Goal: Information Seeking & Learning: Learn about a topic

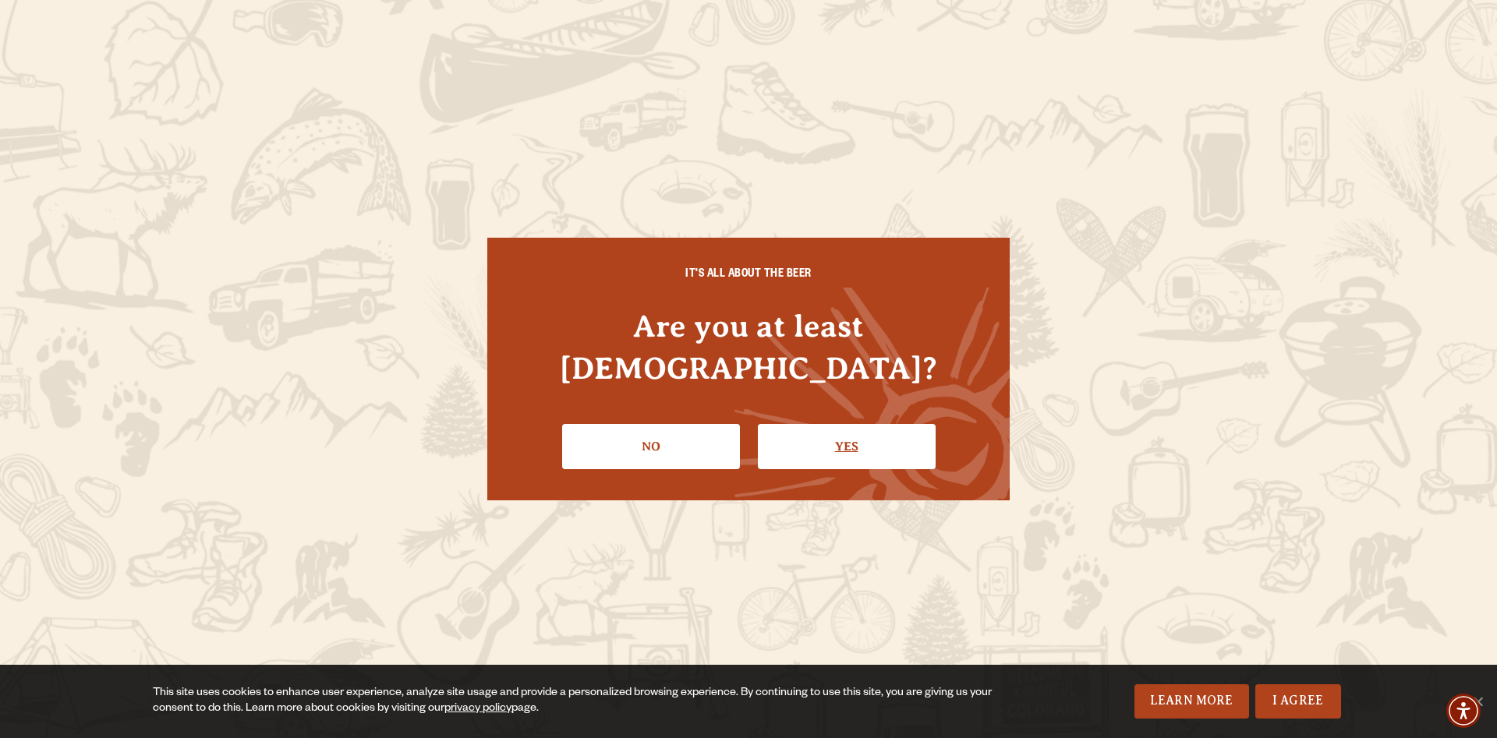
click at [833, 424] on link "Yes" at bounding box center [847, 446] width 178 height 45
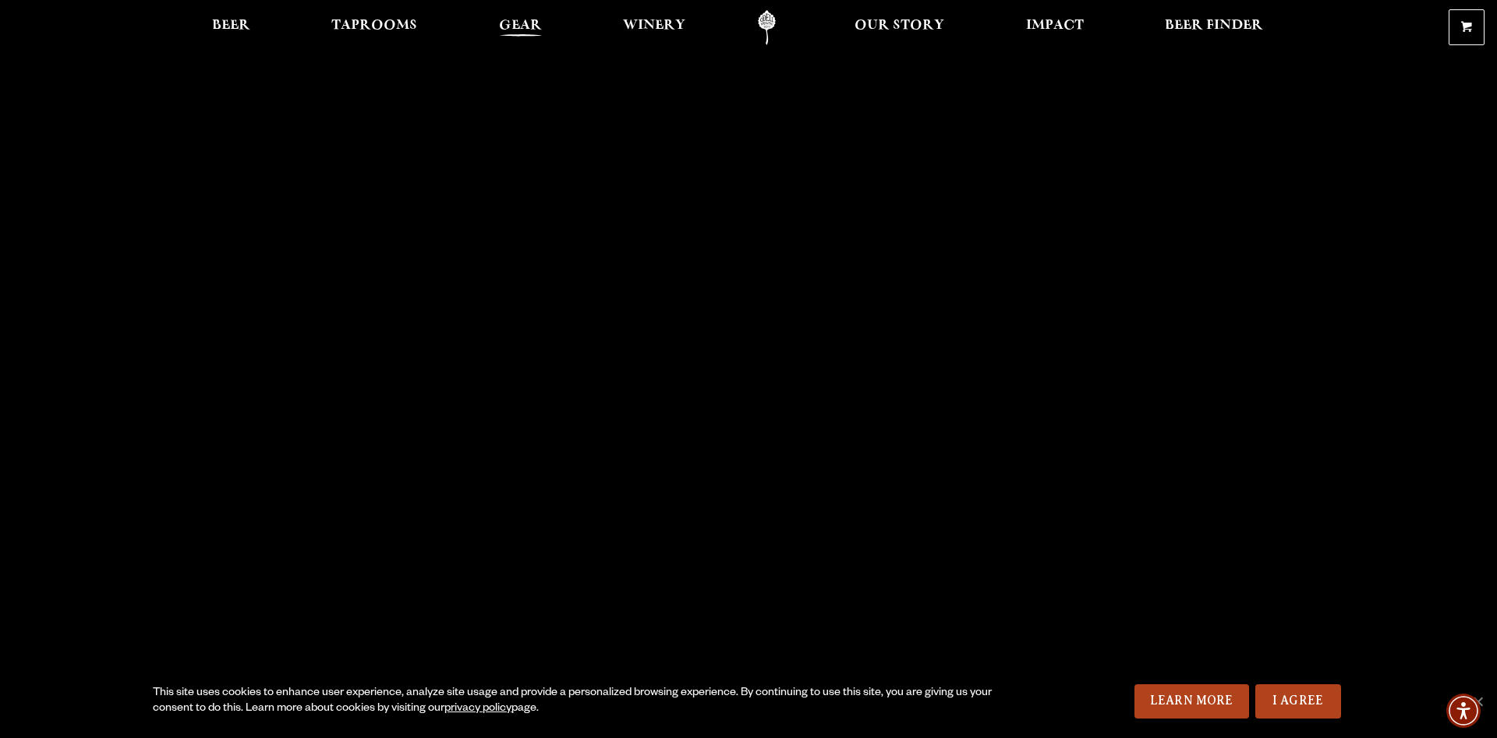
click at [518, 27] on span "Gear" at bounding box center [520, 25] width 43 height 12
click at [230, 29] on span "Beer" at bounding box center [231, 25] width 38 height 12
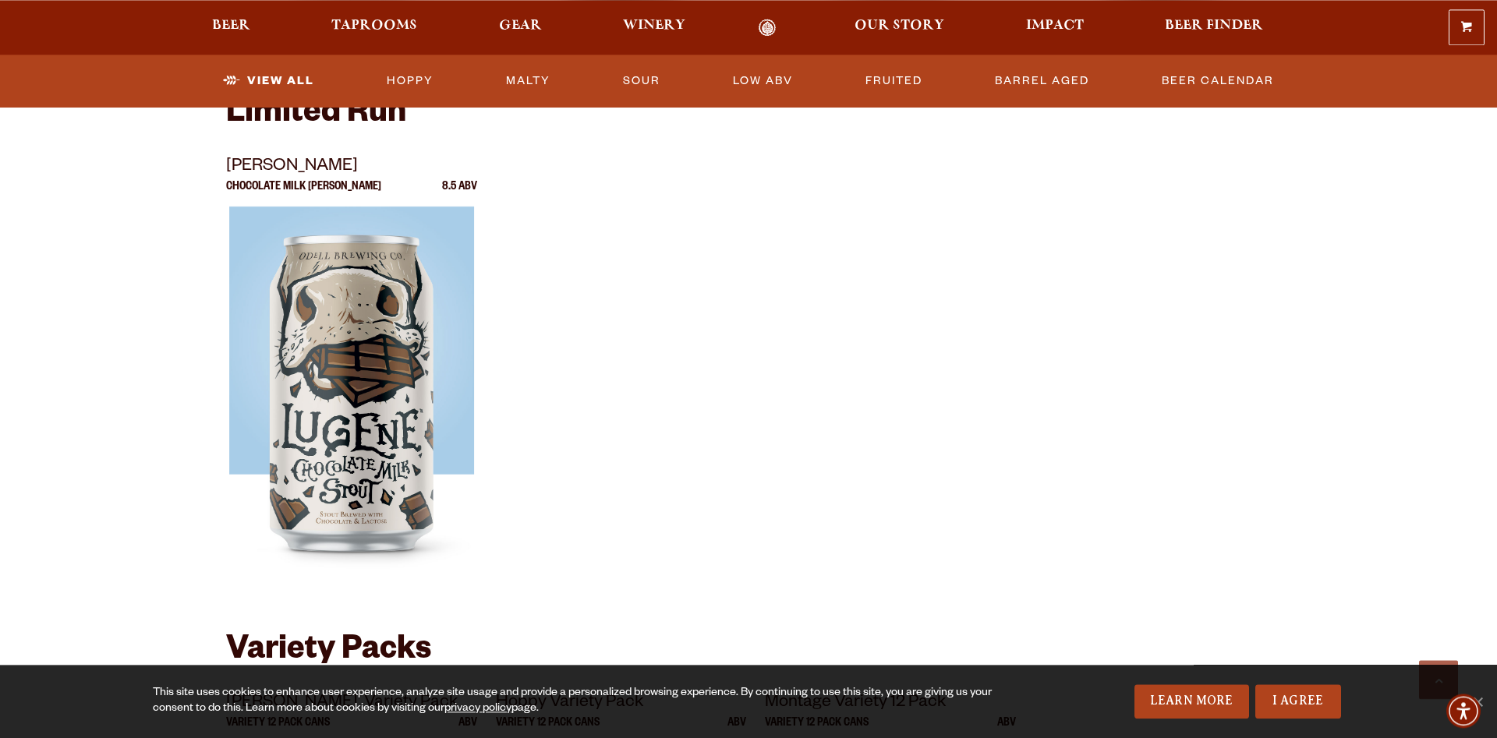
scroll to position [2704, 0]
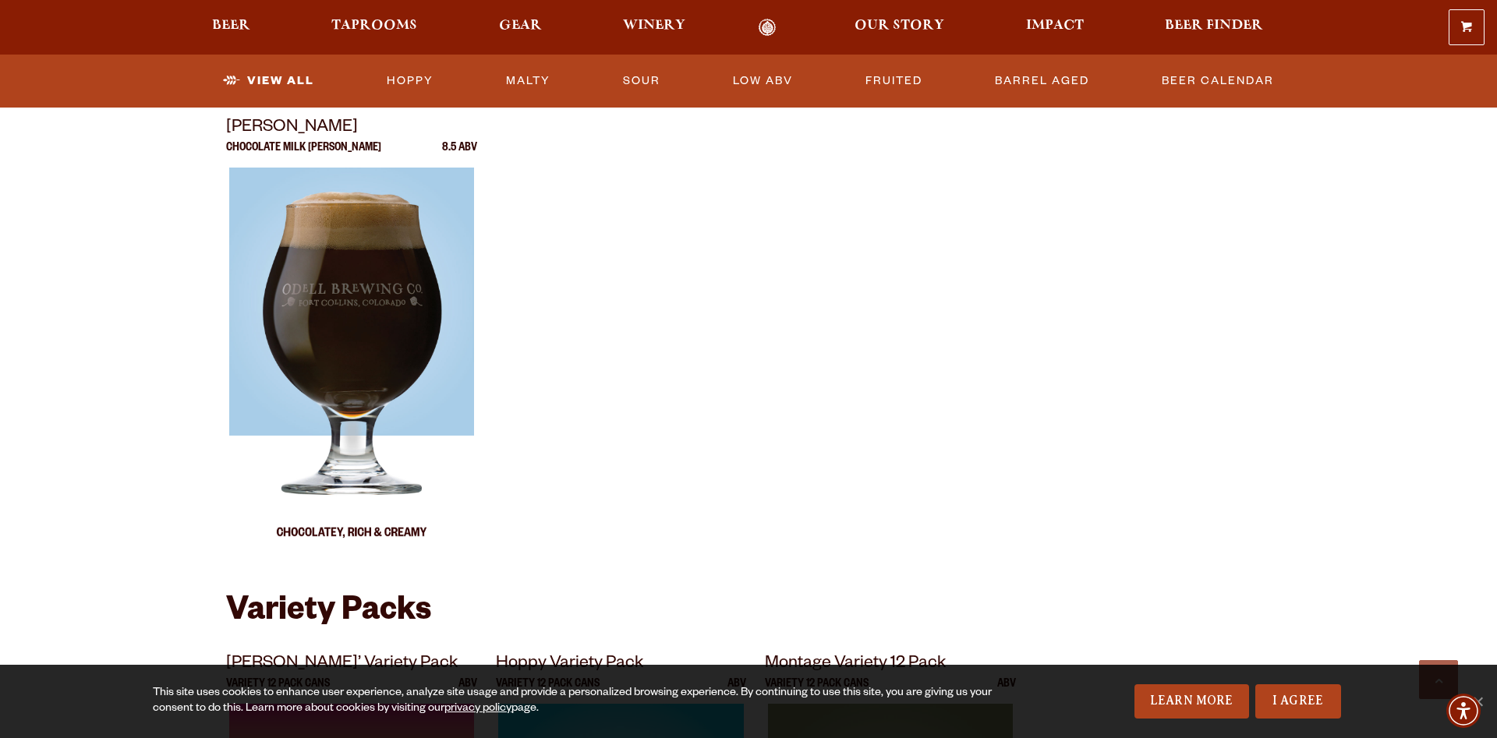
click at [419, 379] on img at bounding box center [351, 363] width 245 height 390
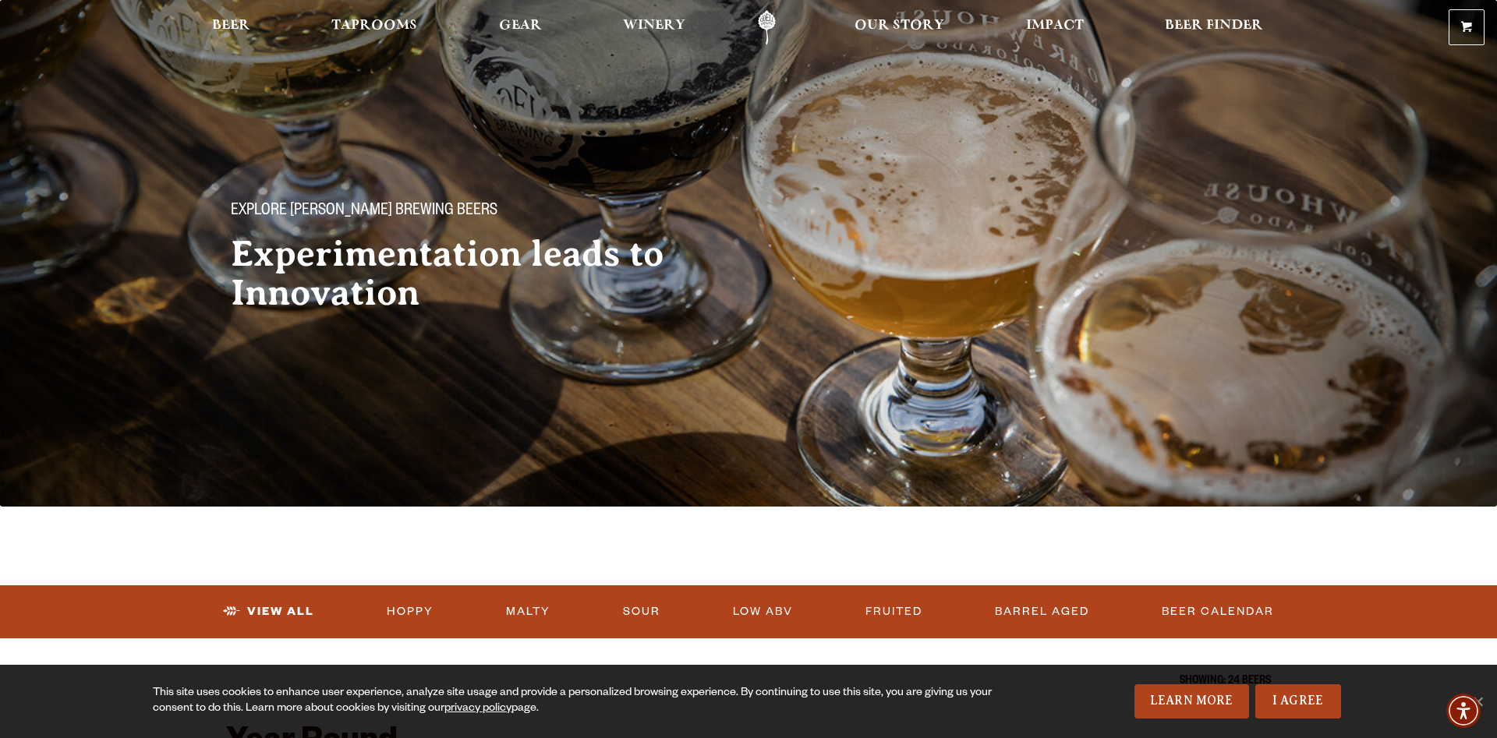
scroll to position [318, 0]
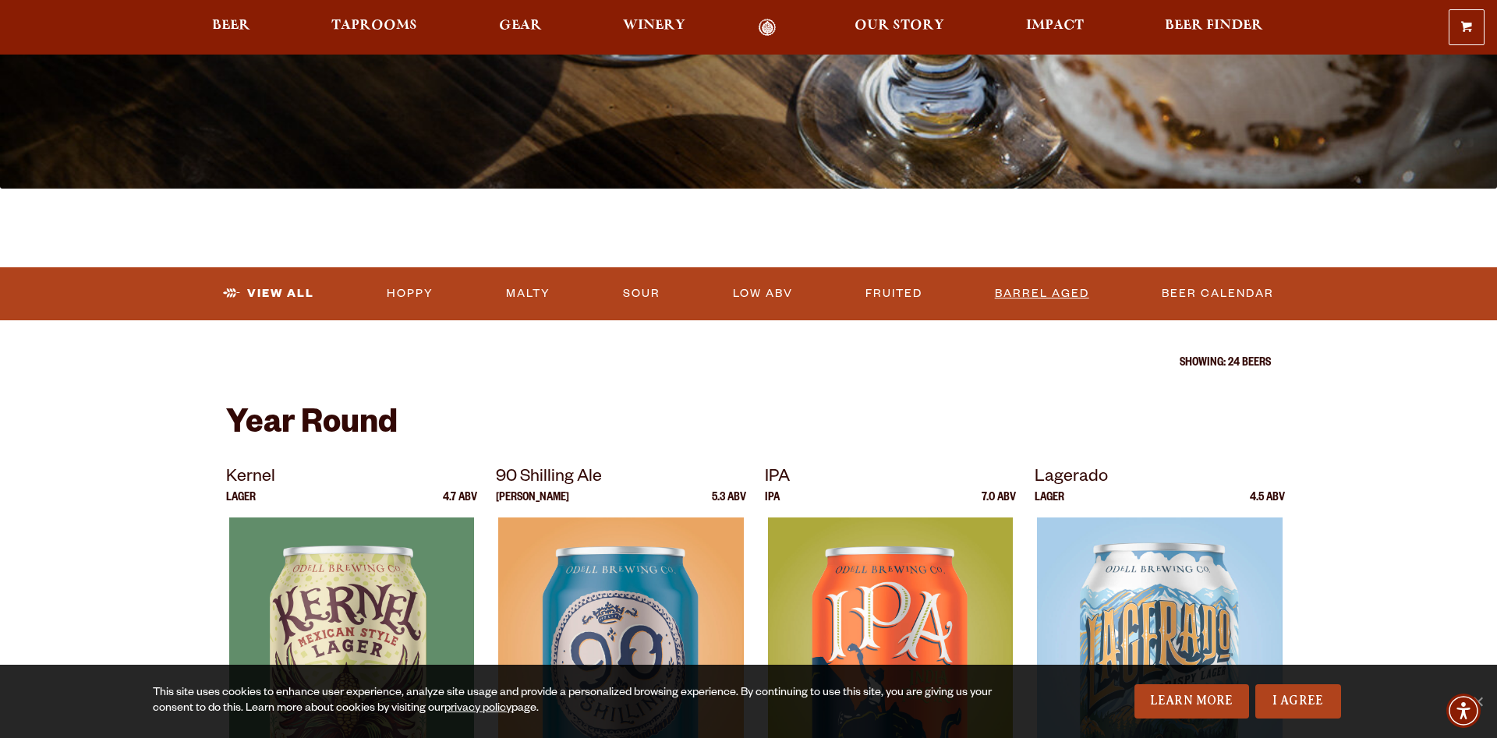
click at [1034, 294] on link "Barrel Aged" at bounding box center [1042, 294] width 107 height 36
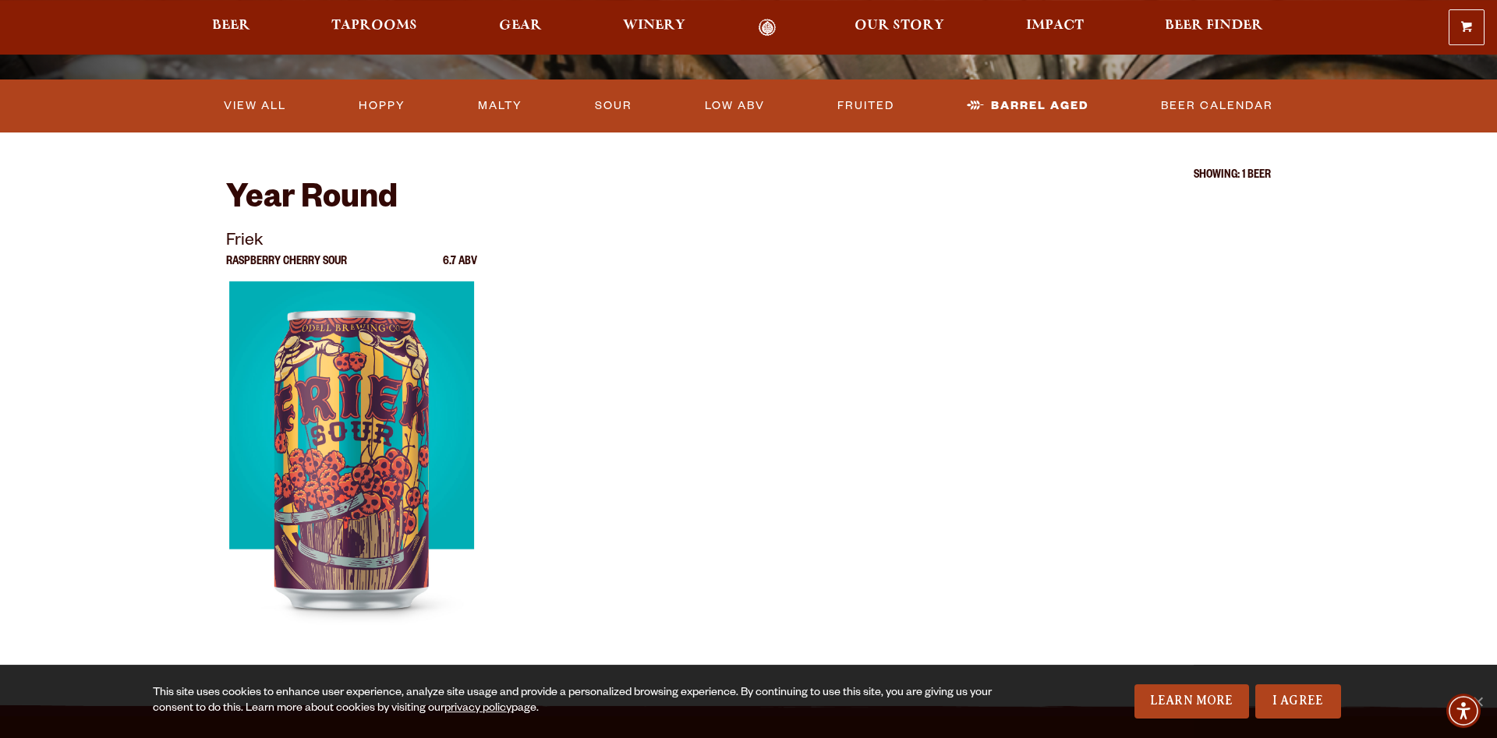
scroll to position [318, 0]
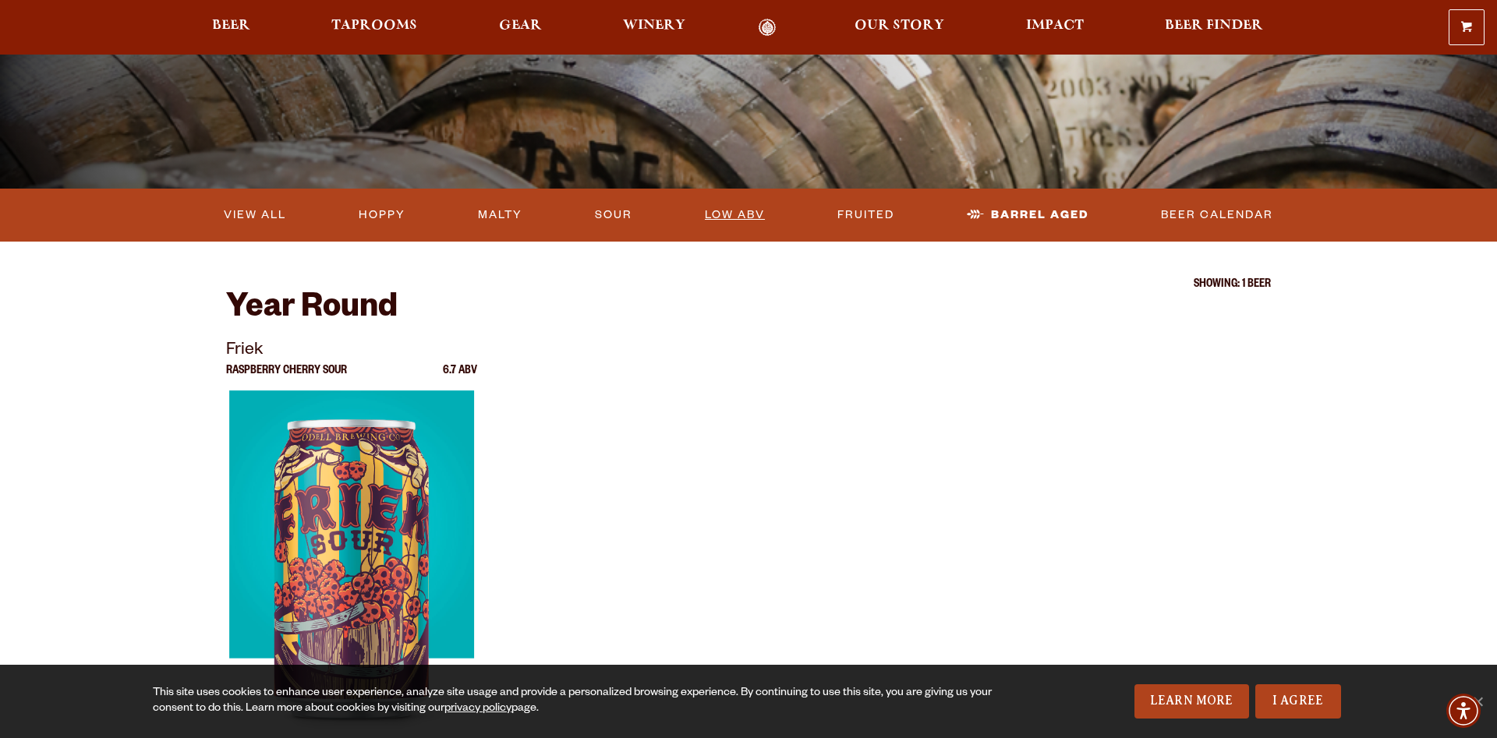
click at [756, 225] on link "Low ABV" at bounding box center [735, 215] width 73 height 36
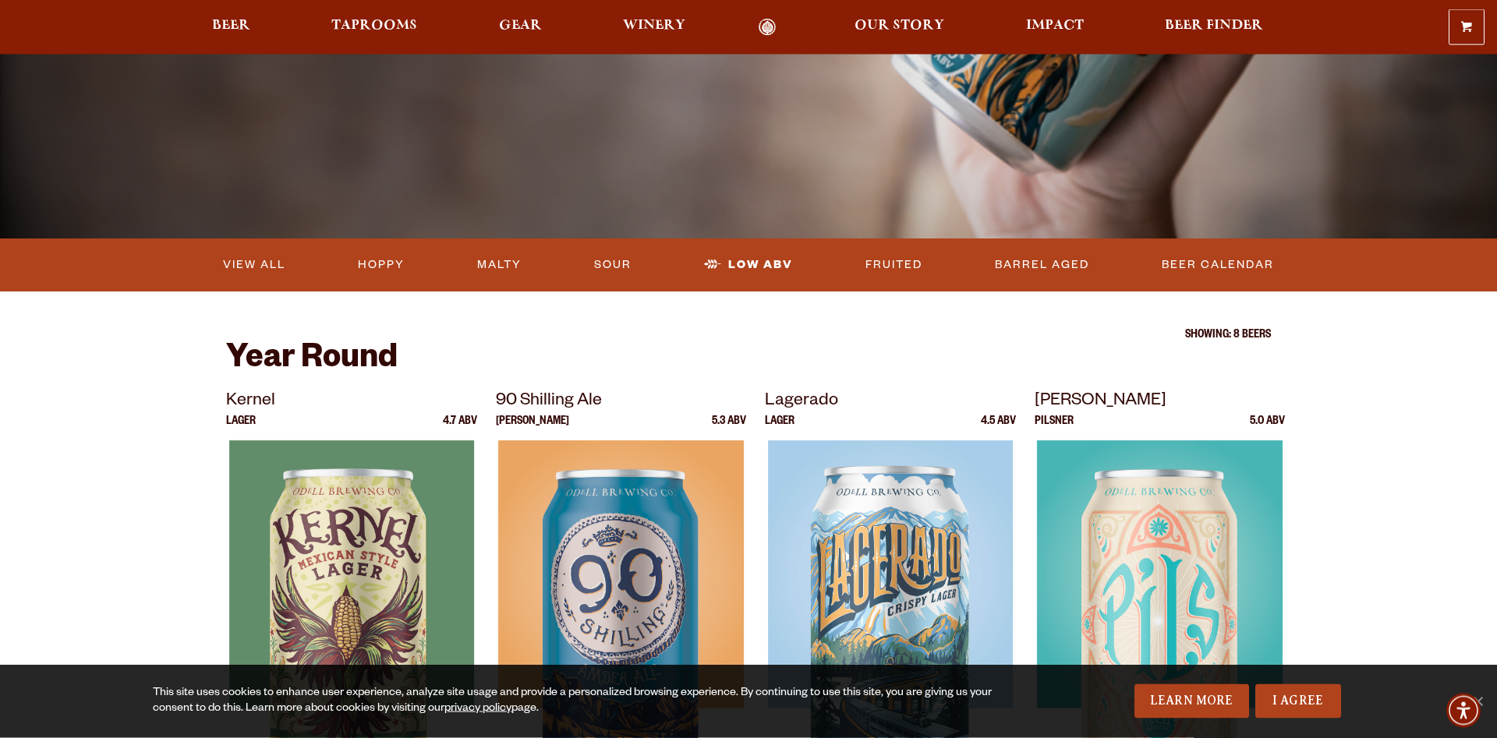
scroll to position [239, 0]
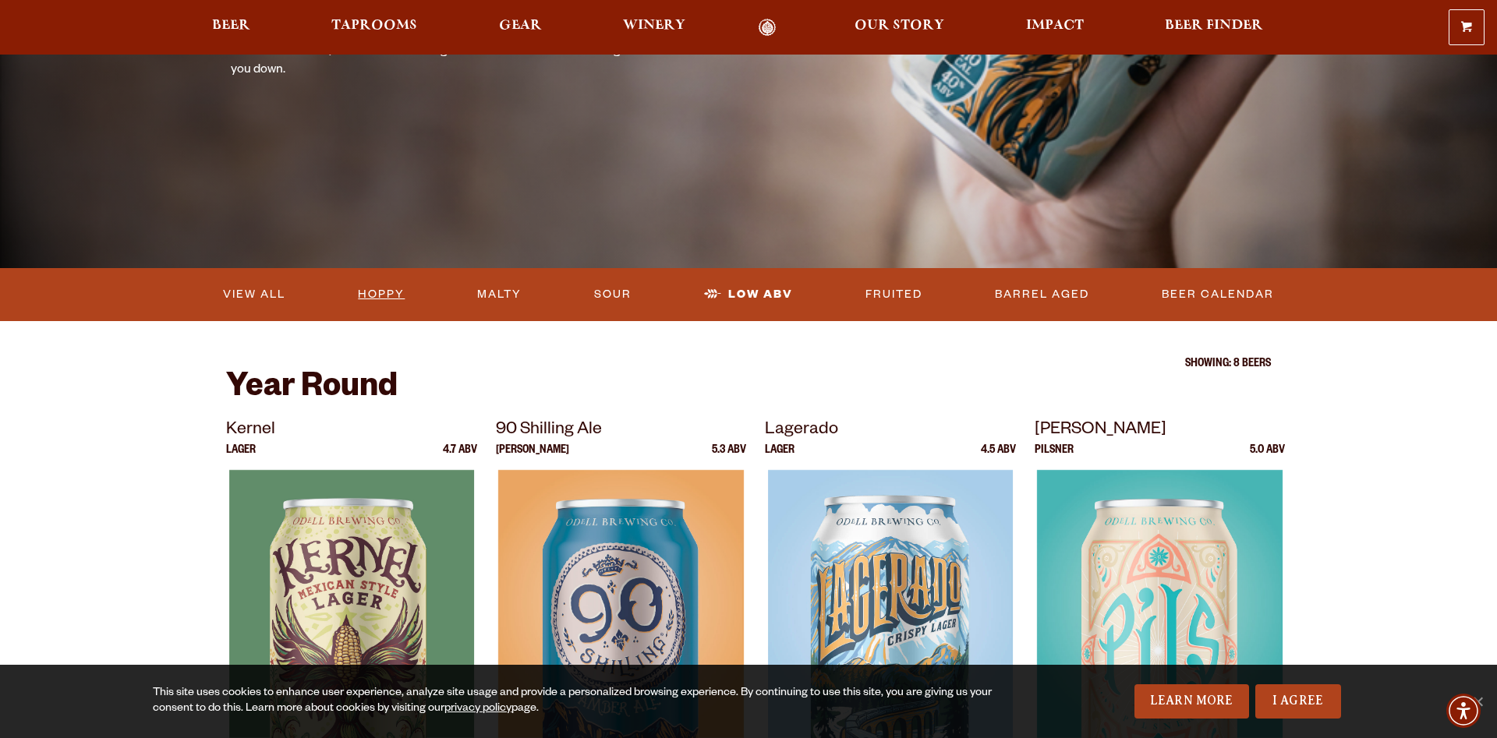
click at [380, 296] on link "Hoppy" at bounding box center [381, 295] width 59 height 36
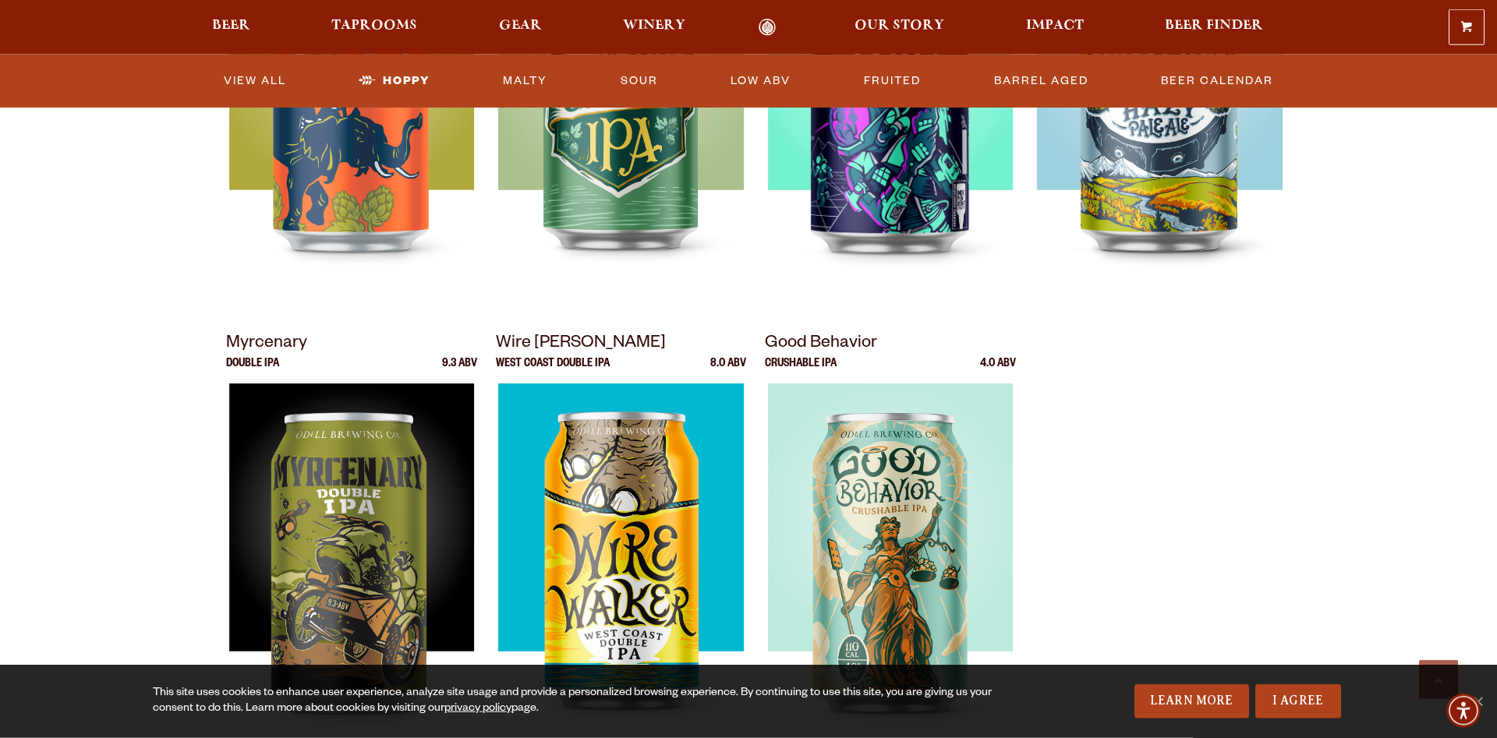
scroll to position [716, 0]
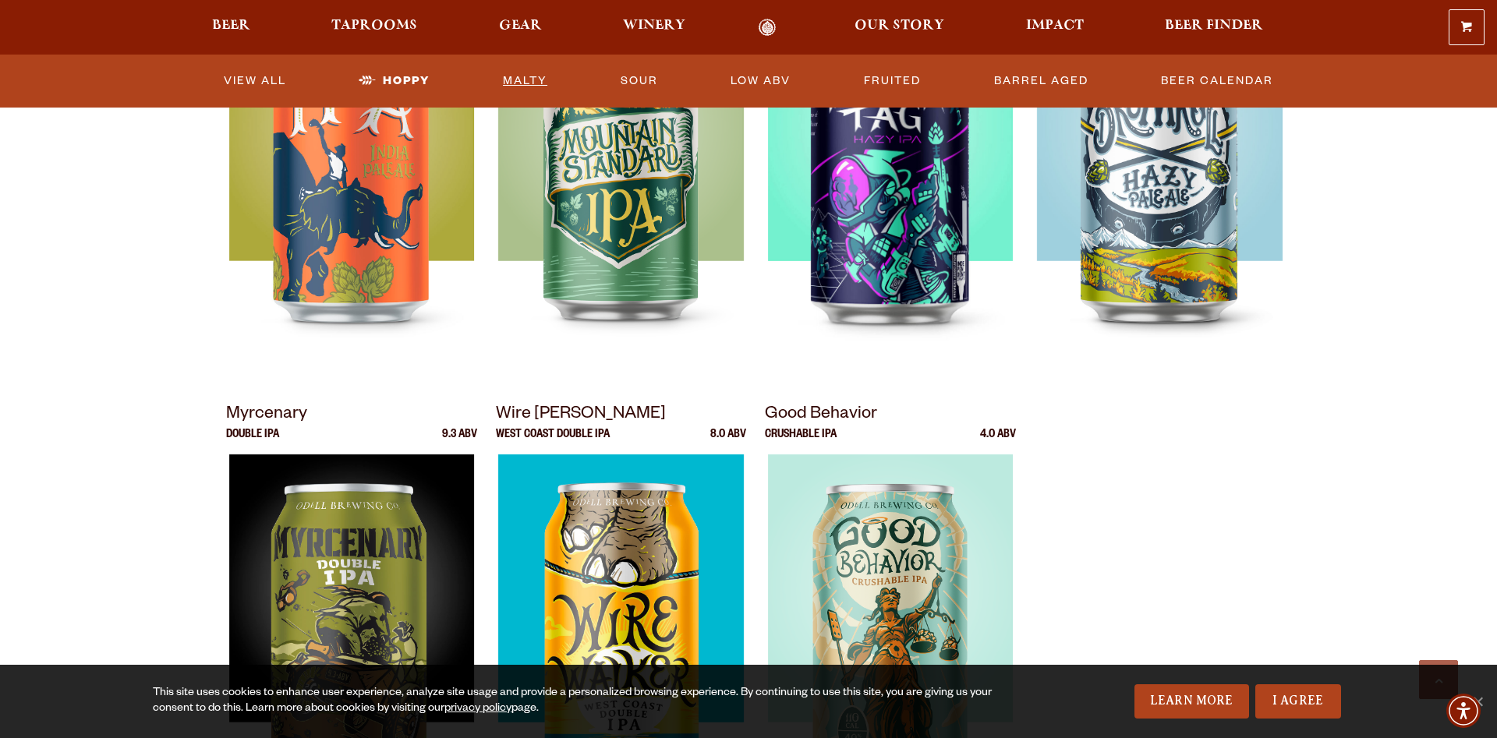
click at [531, 80] on link "Malty" at bounding box center [525, 81] width 57 height 36
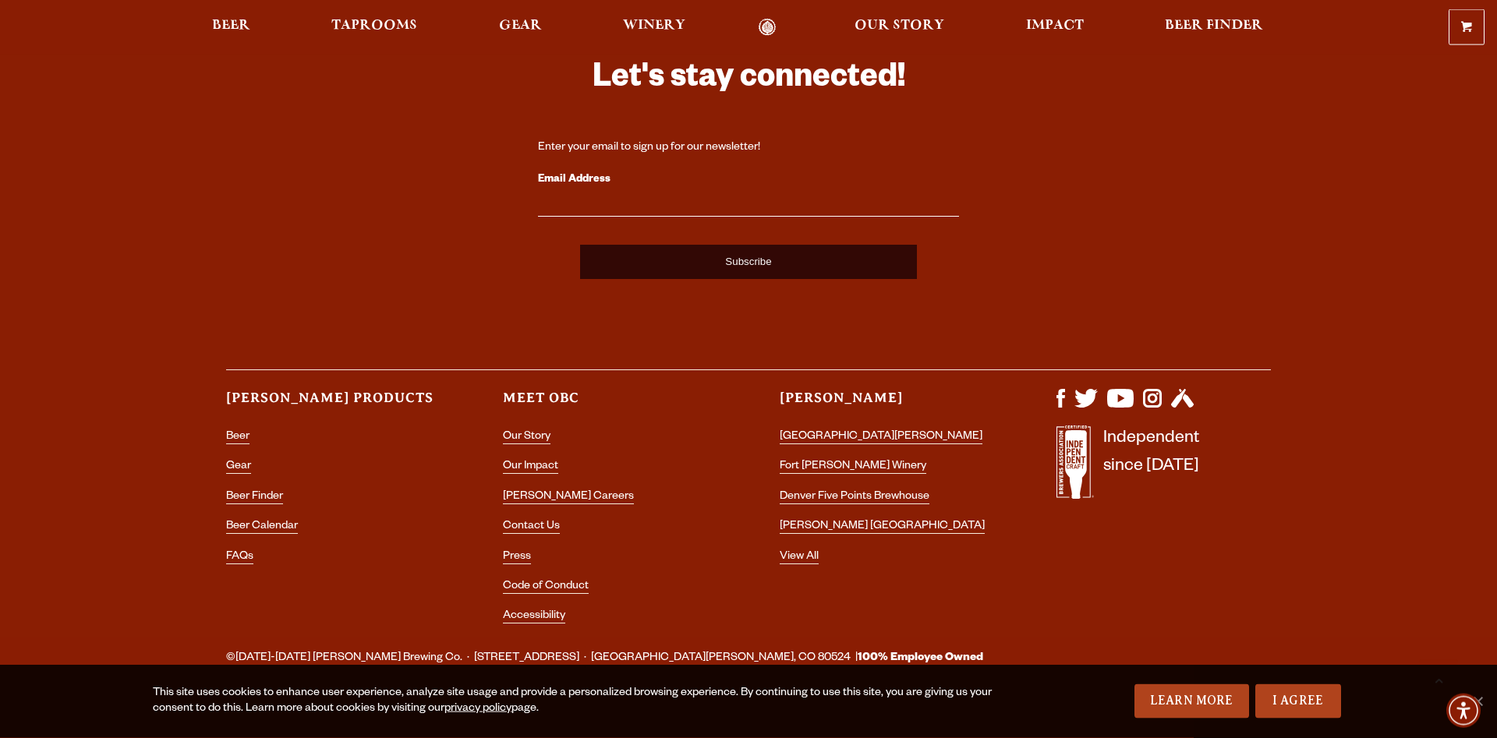
scroll to position [2261, 0]
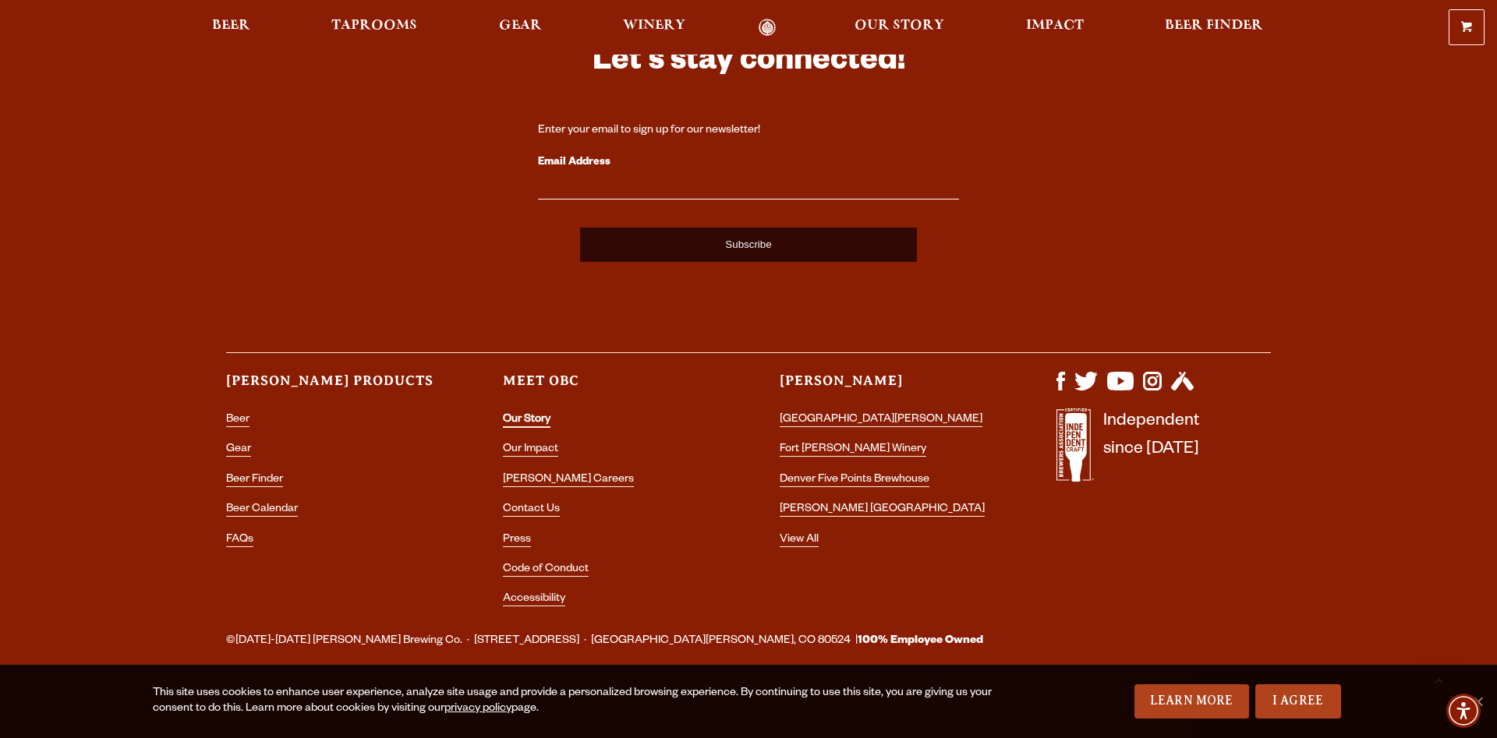
click at [511, 416] on link "Our Story" at bounding box center [527, 421] width 48 height 14
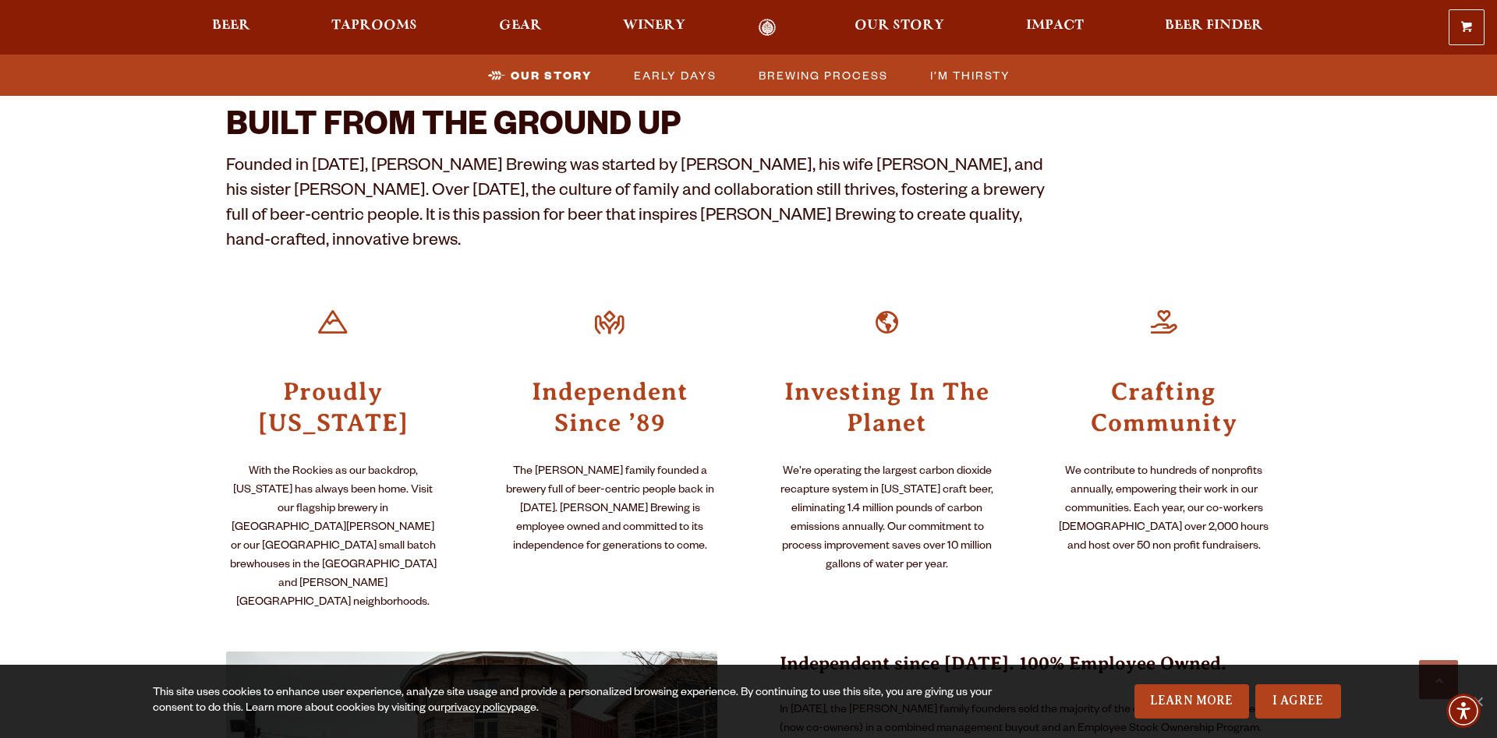
scroll to position [795, 0]
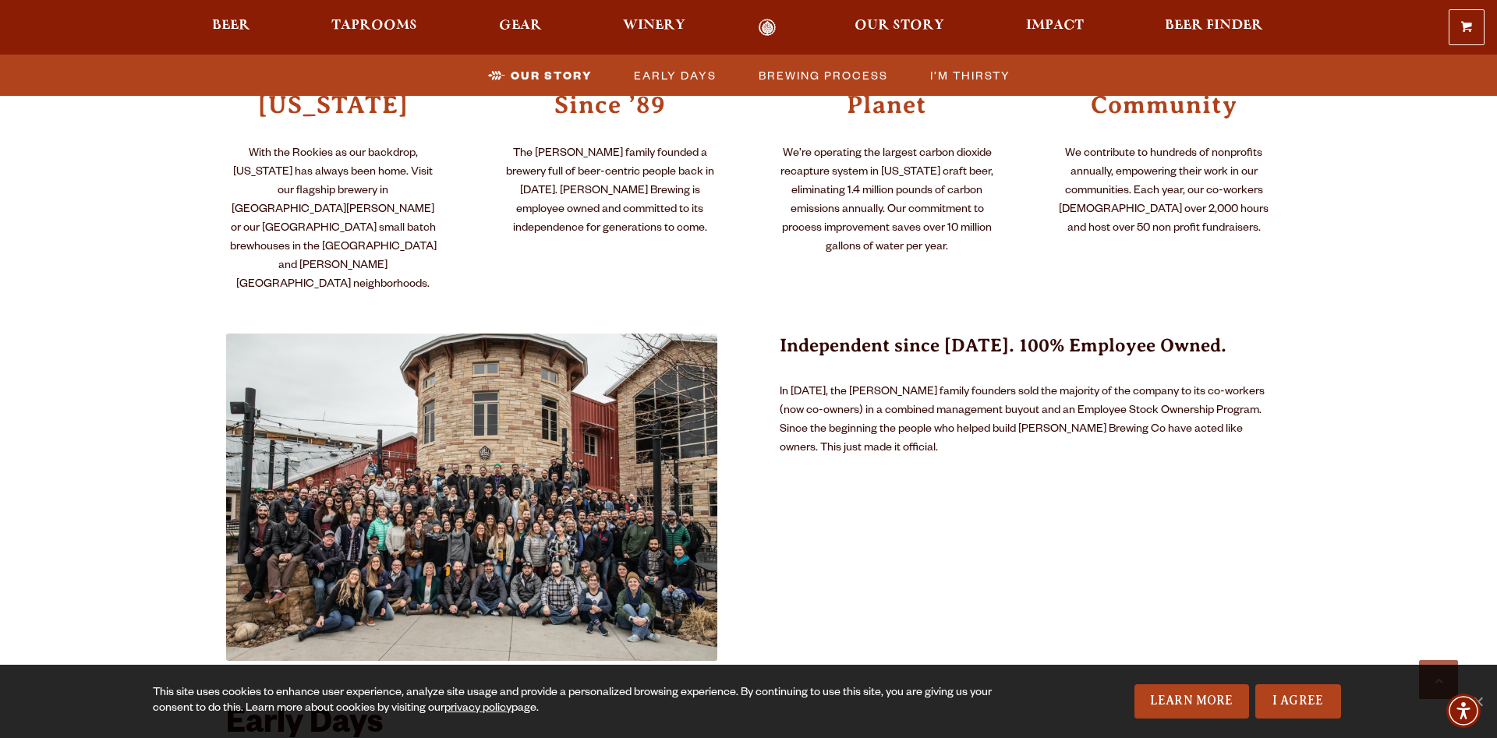
click at [633, 433] on img at bounding box center [471, 497] width 491 height 327
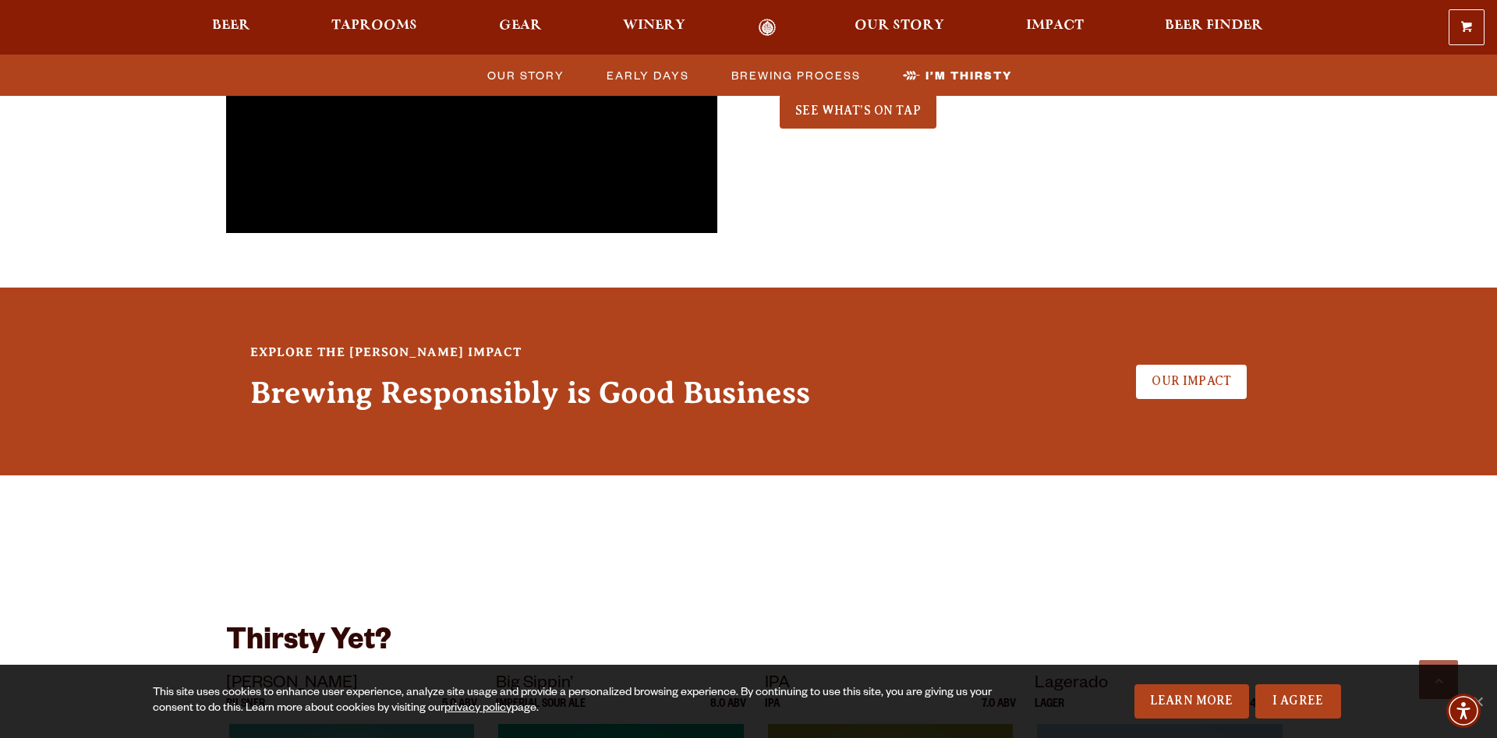
scroll to position [3419, 0]
